Goal: Task Accomplishment & Management: Manage account settings

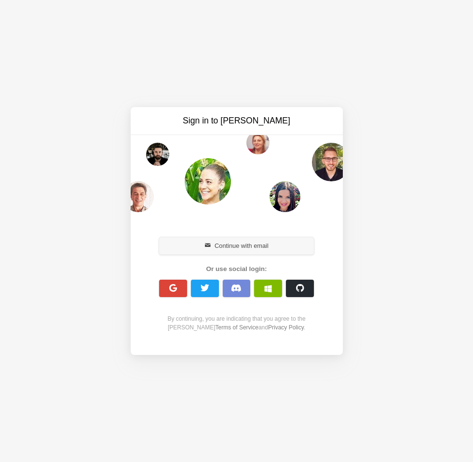
click at [249, 244] on button "Continue with email" at bounding box center [236, 245] width 155 height 17
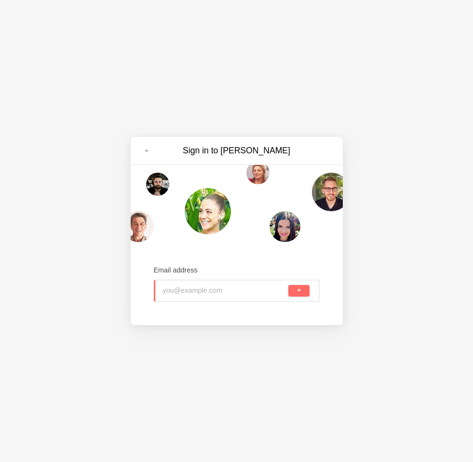
click at [368, 82] on div "Sign in to Nolt Email address" at bounding box center [236, 231] width 473 height 462
type input ";"
paste input "easyartisanwebsites@gmail.com"
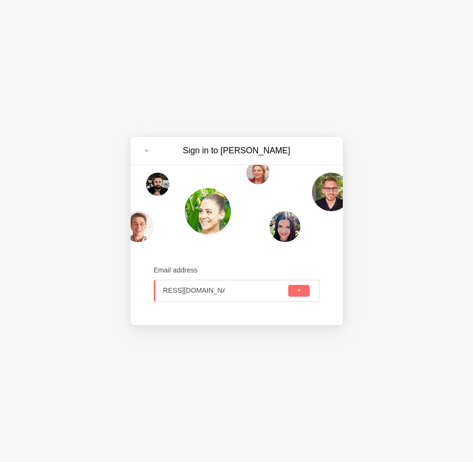
type input "easyartisanwebsites@gmail.com"
click at [234, 290] on div at bounding box center [255, 290] width 62 height 21
click at [302, 290] on button "submit" at bounding box center [298, 291] width 21 height 12
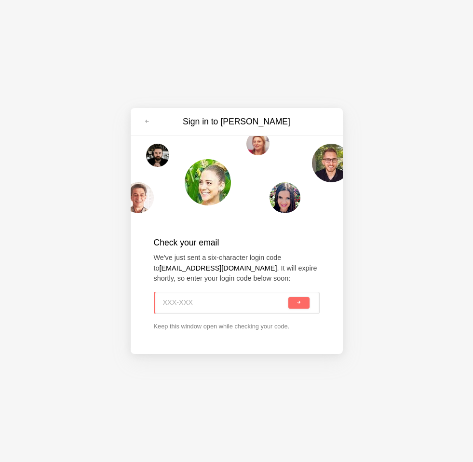
paste input "AL0-9B8"
type input "AL0-9B8"
click at [302, 303] on button "submit" at bounding box center [298, 303] width 21 height 12
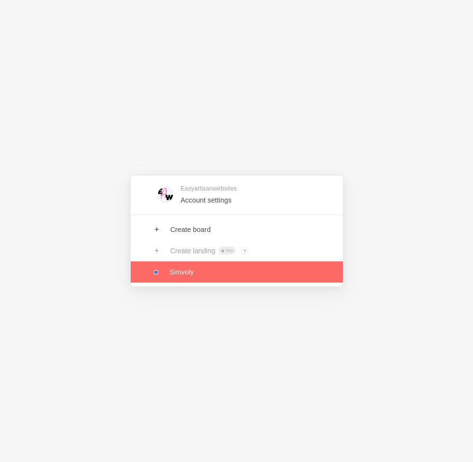
click at [186, 275] on link at bounding box center [237, 271] width 212 height 21
